Goal: Use online tool/utility: Utilize a website feature to perform a specific function

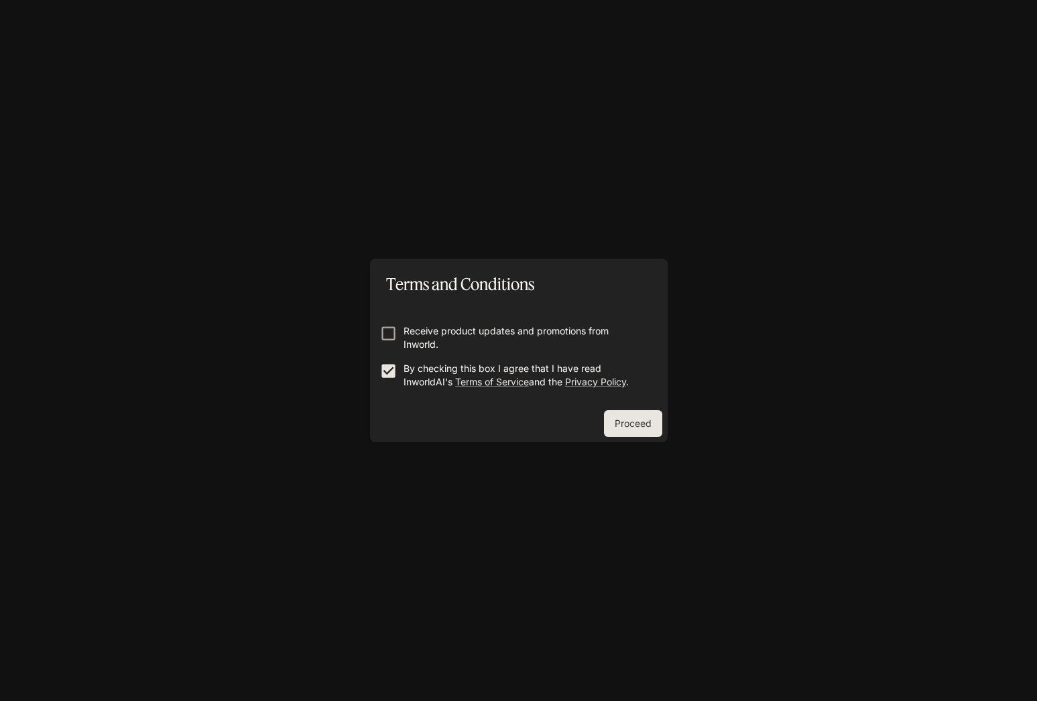
click at [383, 320] on form "Receive product updates and promotions from Inworld. By checking this box I agr…" at bounding box center [519, 351] width 276 height 107
click at [609, 420] on button "Proceed" at bounding box center [633, 423] width 58 height 27
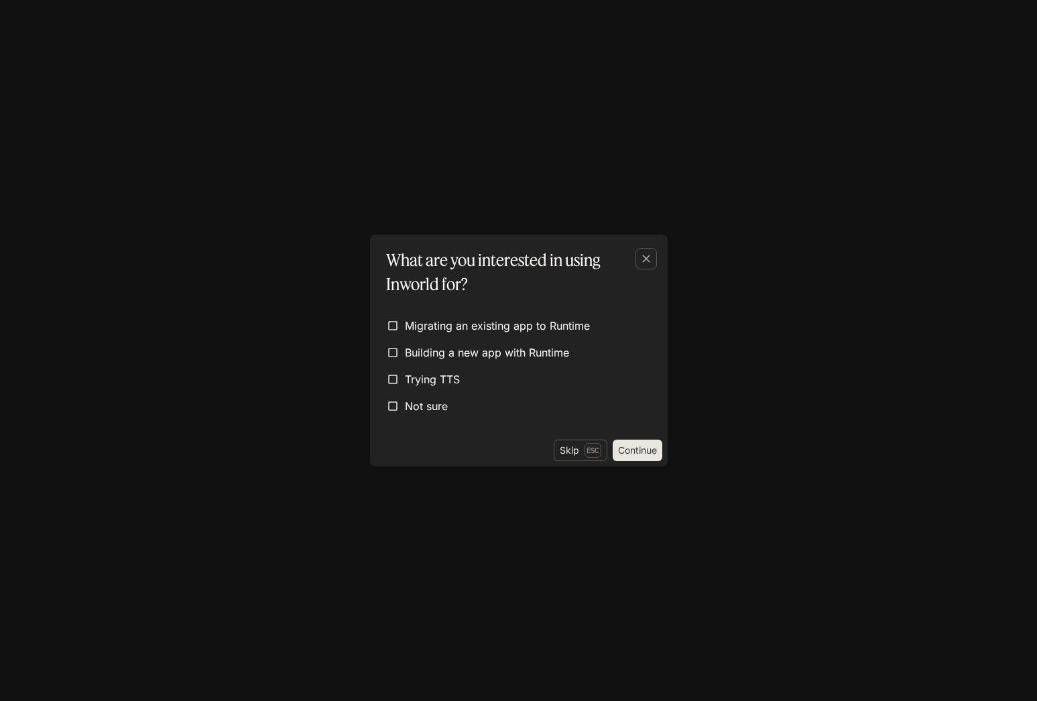
drag, startPoint x: 492, startPoint y: 398, endPoint x: 625, endPoint y: 440, distance: 139.9
click at [505, 401] on label "Not sure" at bounding box center [519, 406] width 276 height 24
click at [632, 452] on button "Continue" at bounding box center [638, 450] width 50 height 21
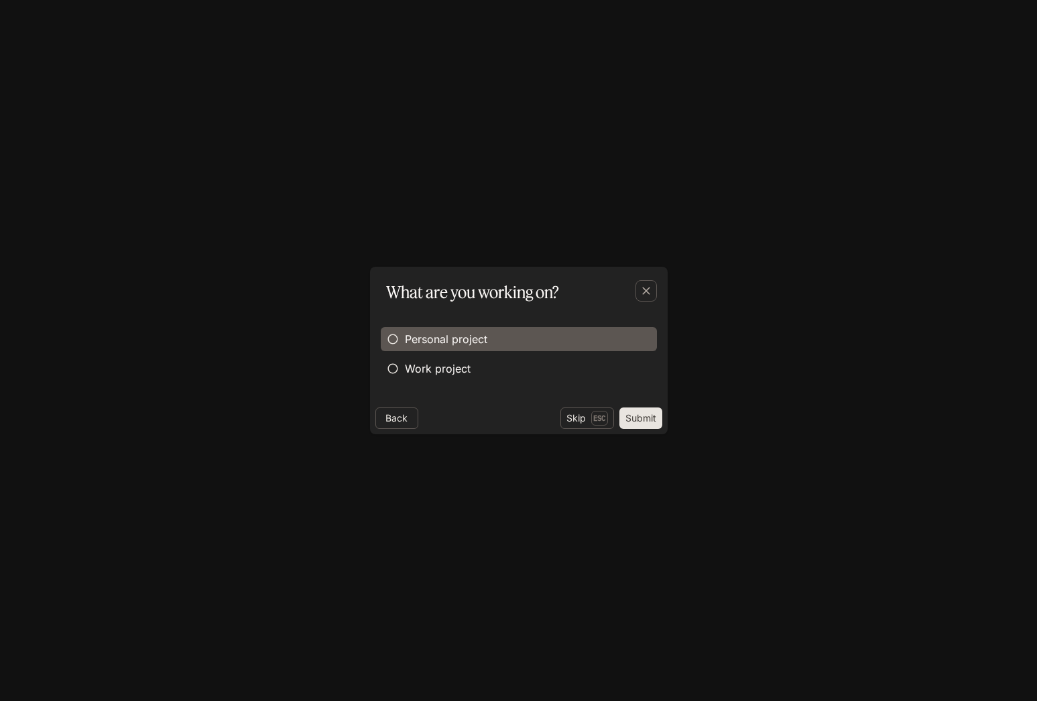
click at [507, 343] on label "Personal project" at bounding box center [519, 339] width 276 height 24
click at [644, 429] on div "Back Skip Esc Submit" at bounding box center [519, 421] width 298 height 27
click at [640, 423] on button "Submit" at bounding box center [640, 418] width 43 height 21
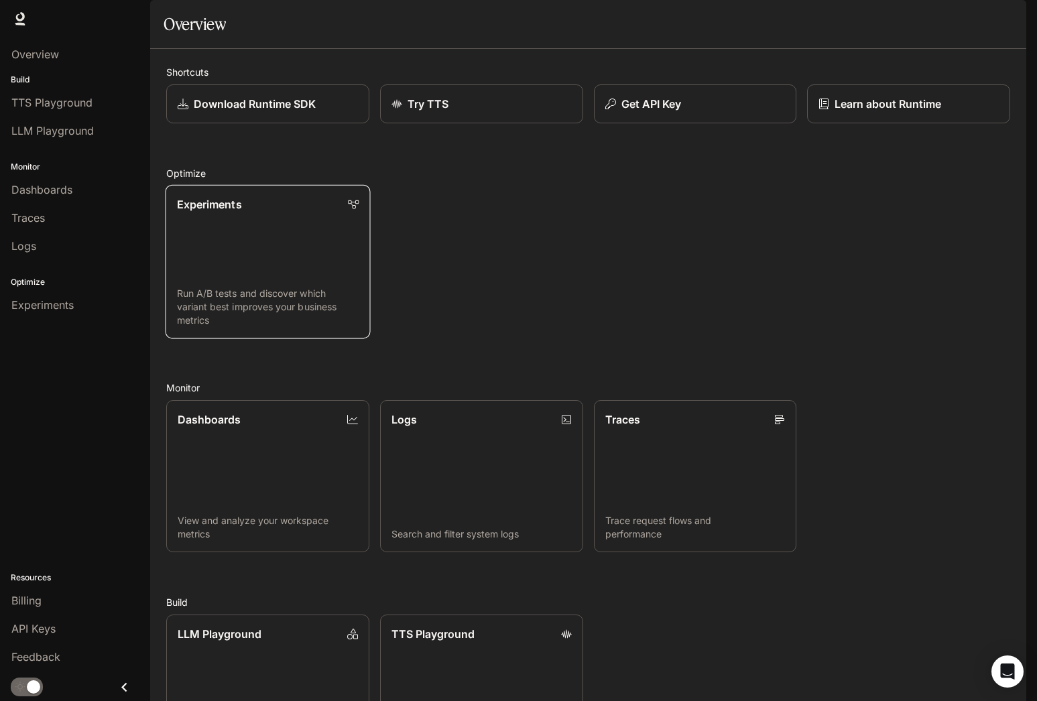
click at [276, 260] on link "Experiments Run A/B tests and discover which variant best improves your busines…" at bounding box center [267, 262] width 205 height 154
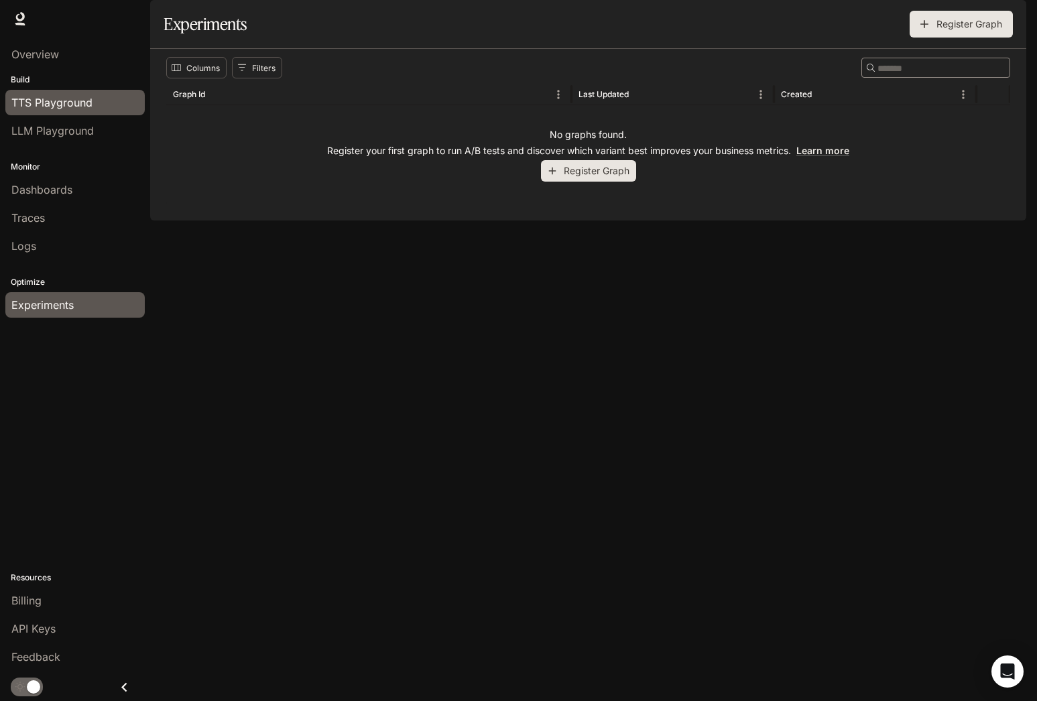
click at [56, 103] on span "TTS Playground" at bounding box center [51, 103] width 81 height 16
